Goal: Transaction & Acquisition: Purchase product/service

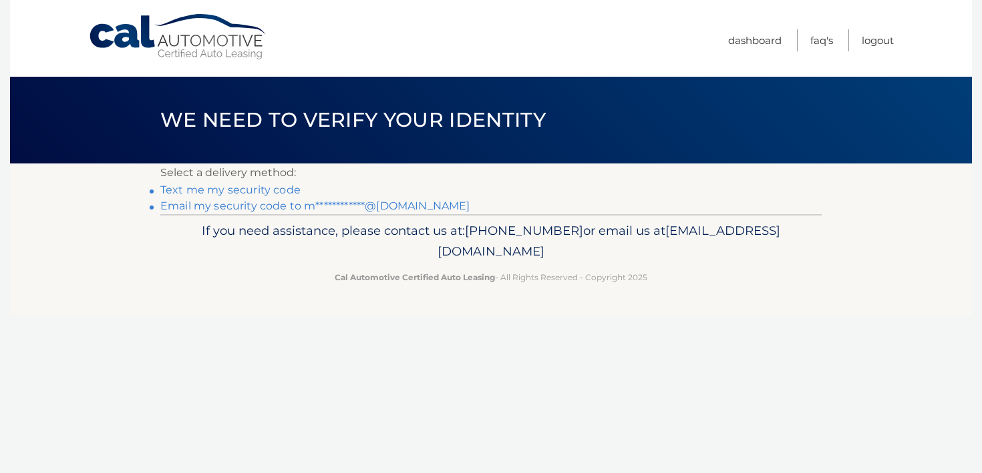
click at [238, 188] on link "Text me my security code" at bounding box center [230, 190] width 140 height 13
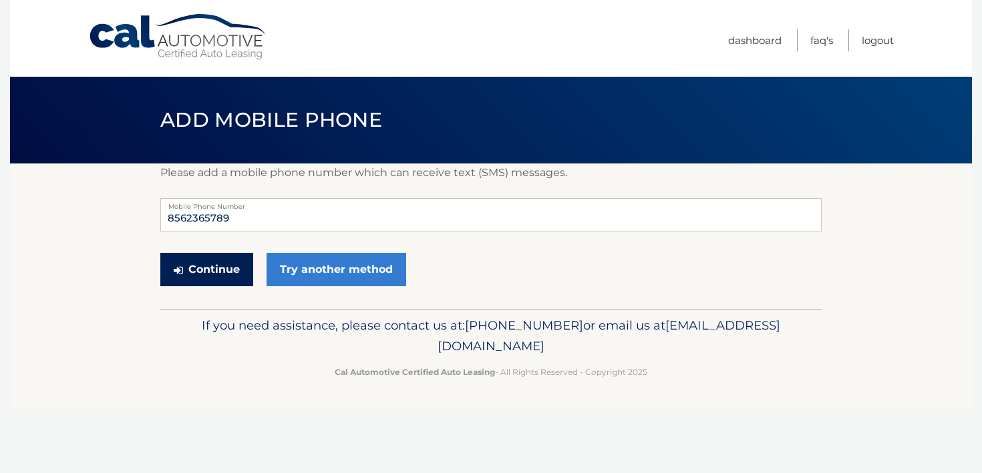
click at [204, 263] on button "Continue" at bounding box center [206, 269] width 93 height 33
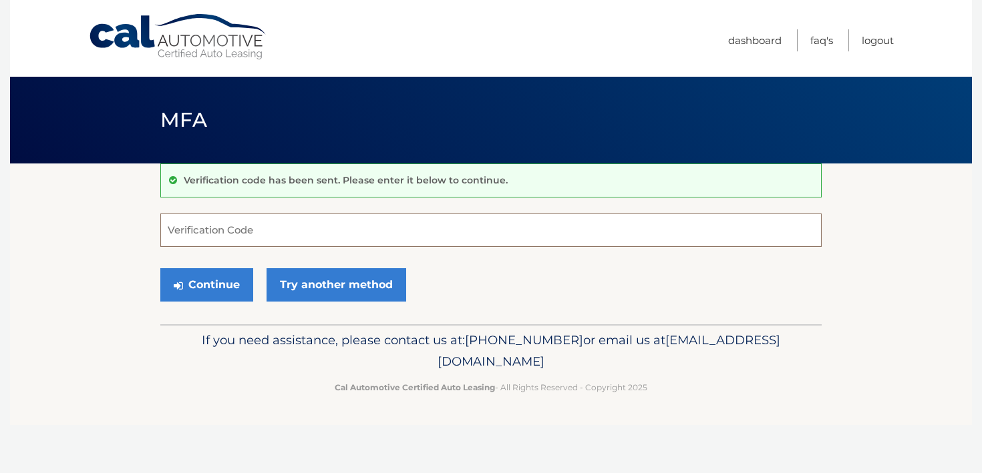
click at [193, 233] on input "Verification Code" at bounding box center [490, 230] width 661 height 33
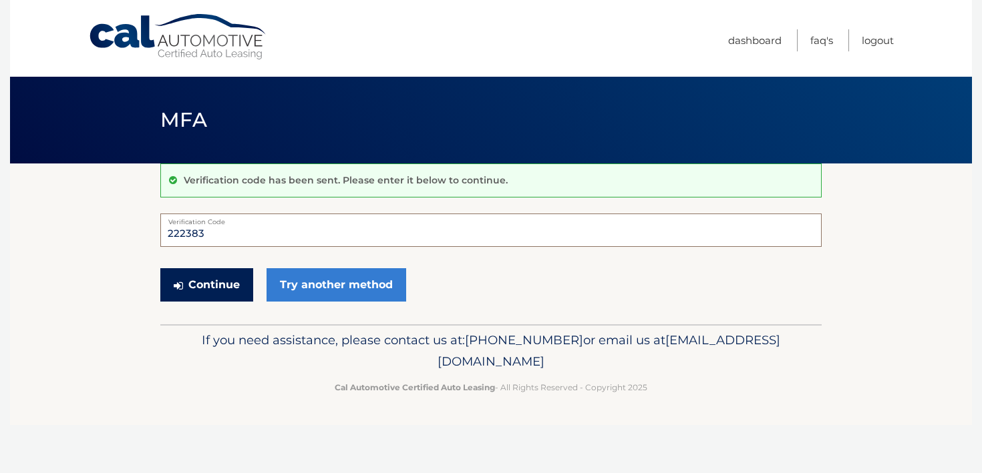
type input "222383"
click at [212, 274] on button "Continue" at bounding box center [206, 284] width 93 height 33
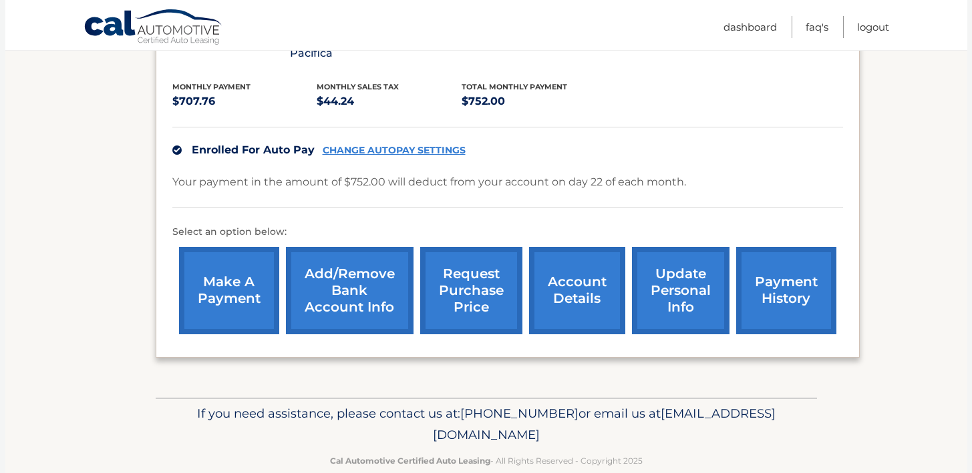
scroll to position [285, 0]
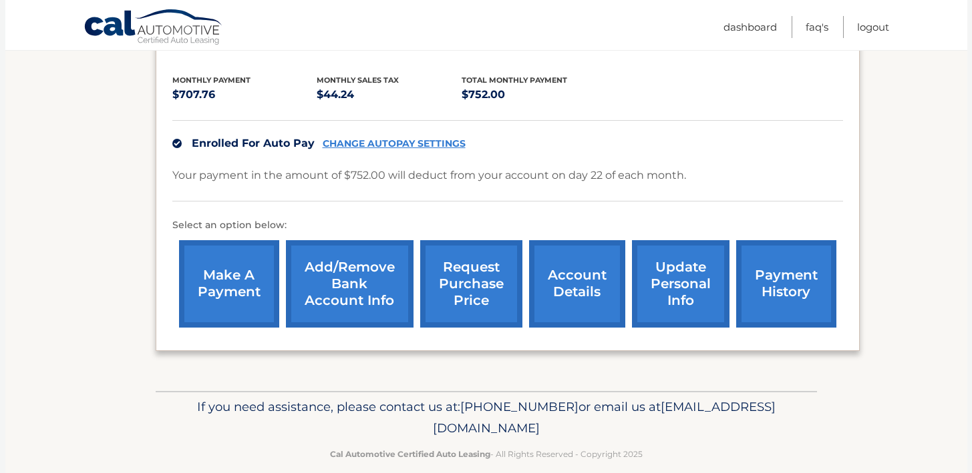
click at [195, 265] on link "make a payment" at bounding box center [229, 283] width 100 height 87
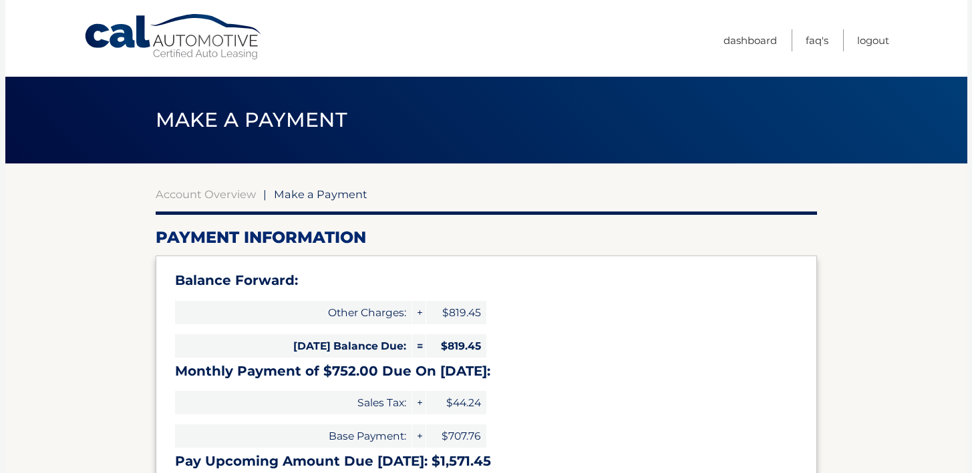
select select "MTEzOGQ4OTAtYjBlOC00NmU1LWIyZTQtOGMwNzkyMmQwOGVk"
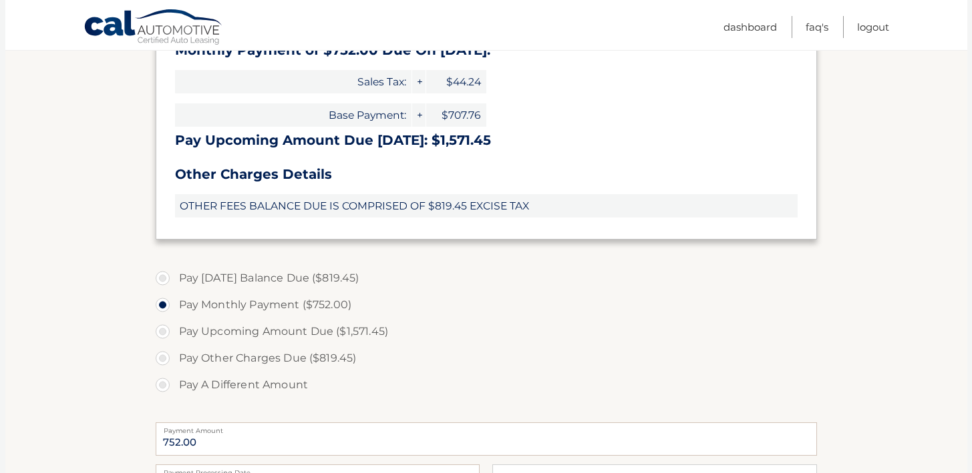
scroll to position [327, 0]
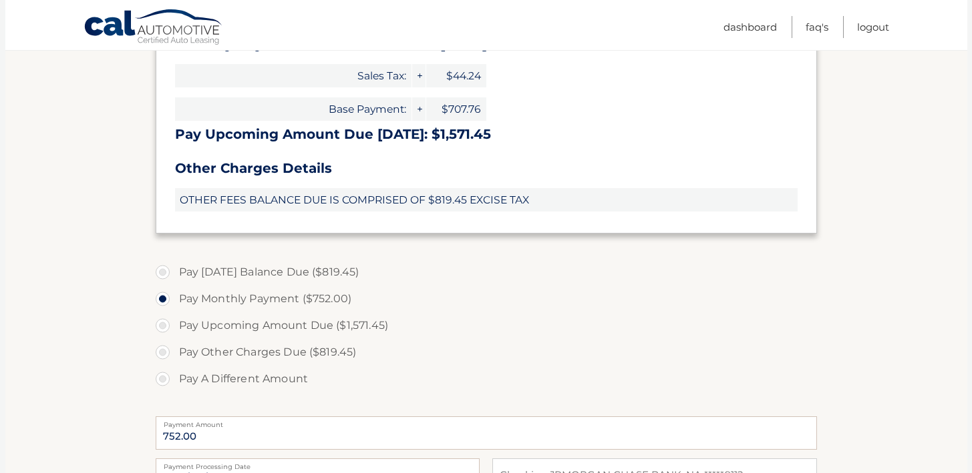
click at [164, 275] on label "Pay Today's Balance Due ($819.45)" at bounding box center [486, 272] width 661 height 27
click at [164, 275] on input "Pay Today's Balance Due ($819.45)" at bounding box center [167, 269] width 13 height 21
radio input "true"
type input "819.45"
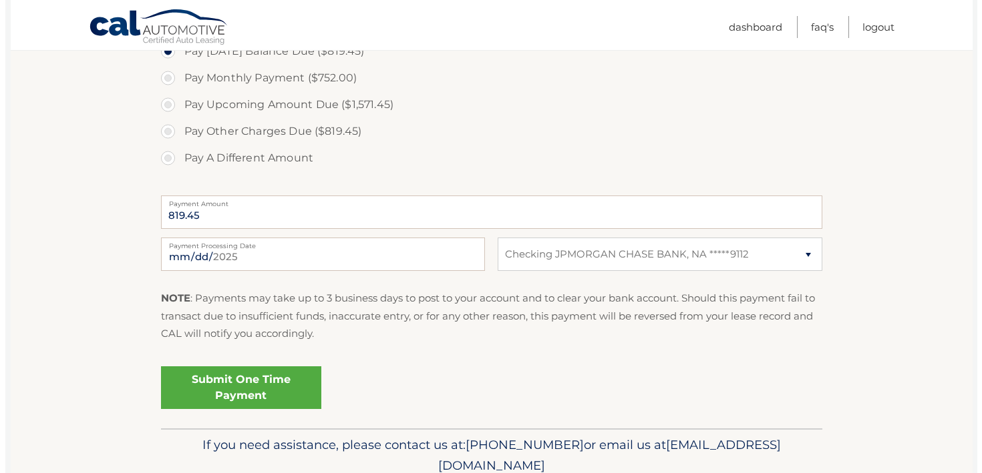
scroll to position [551, 0]
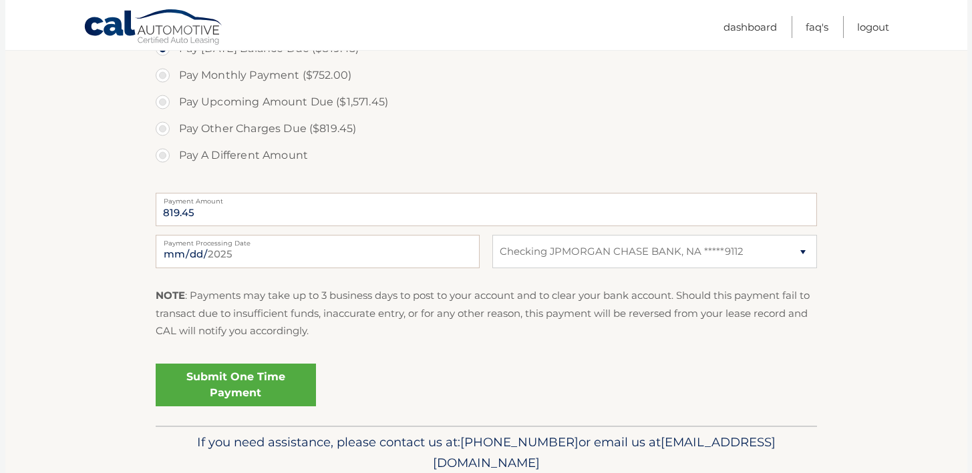
click at [230, 399] on link "Submit One Time Payment" at bounding box center [236, 385] width 160 height 43
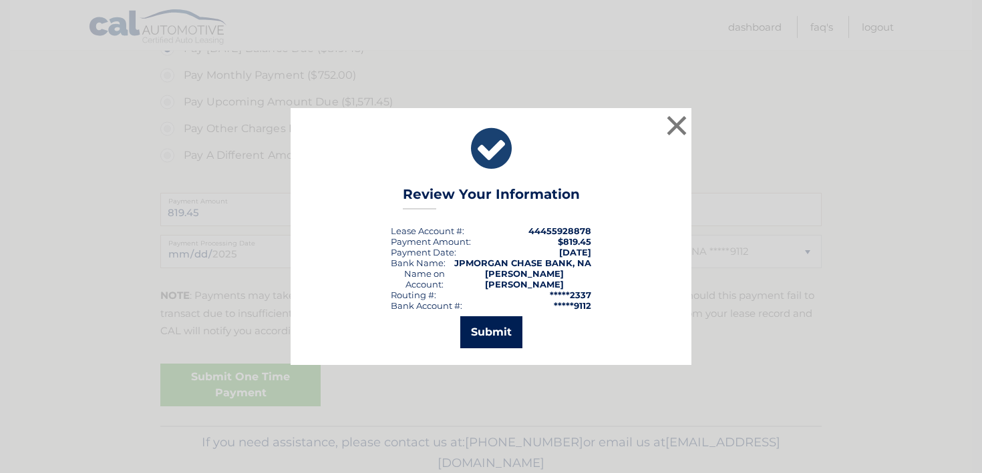
click at [503, 326] on button "Submit" at bounding box center [491, 332] width 62 height 32
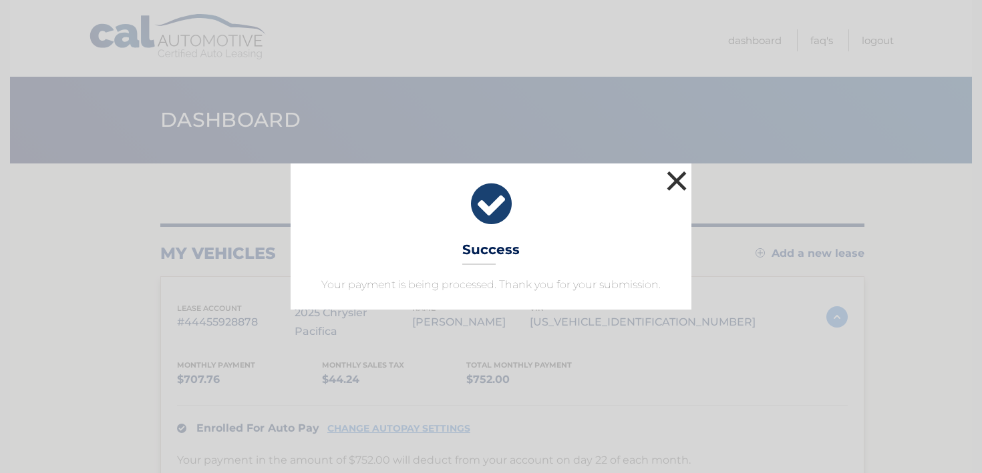
click at [682, 180] on button "×" at bounding box center [676, 181] width 27 height 27
